Goal: Find specific page/section

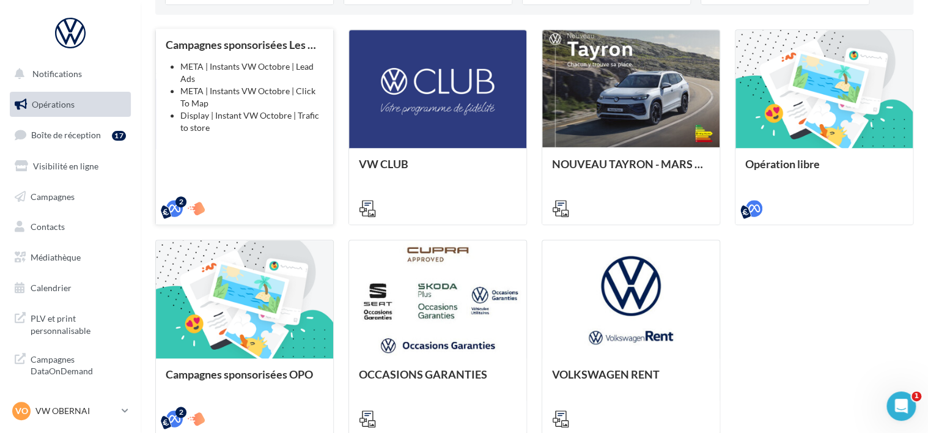
scroll to position [428, 0]
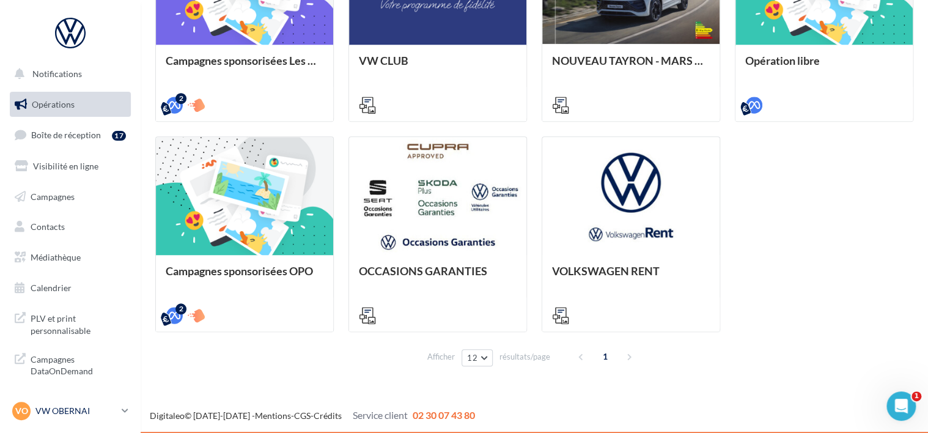
click at [44, 417] on div "VO VW OBERNAI vw-obe-dut" at bounding box center [64, 411] width 105 height 18
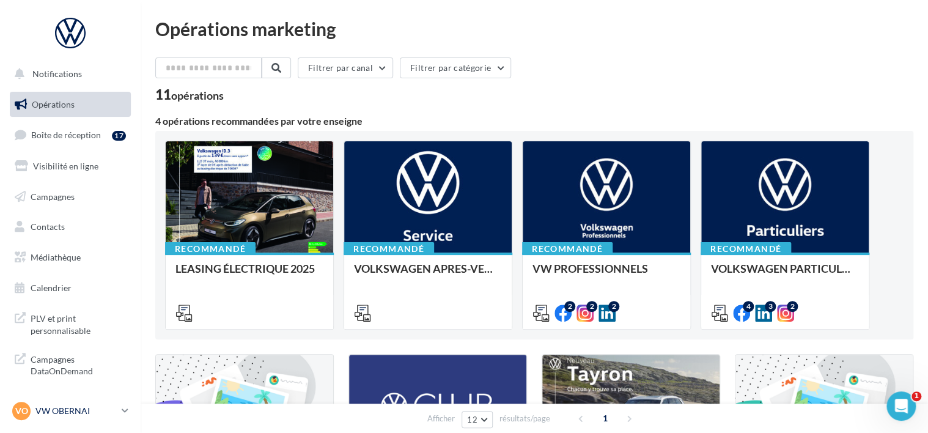
click at [89, 403] on div "VO VW OBERNAI vw-obe-dut" at bounding box center [64, 411] width 105 height 18
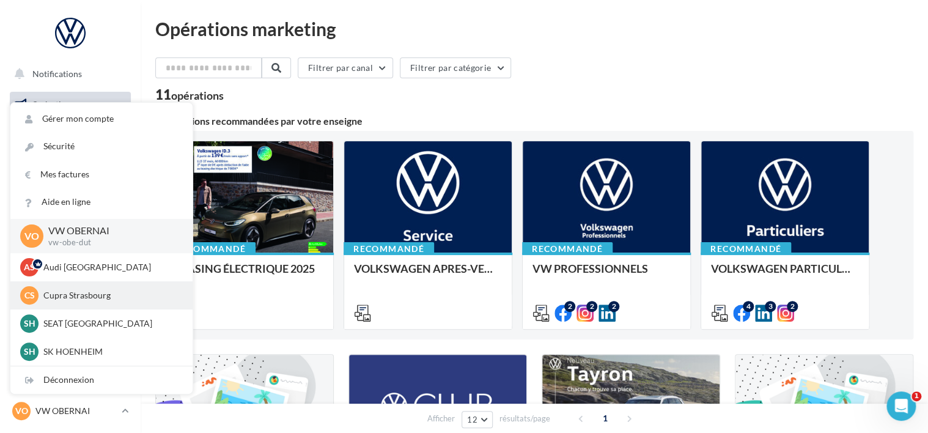
click at [98, 294] on p "Cupra Strasbourg" at bounding box center [110, 295] width 135 height 12
